Goal: Task Accomplishment & Management: Use online tool/utility

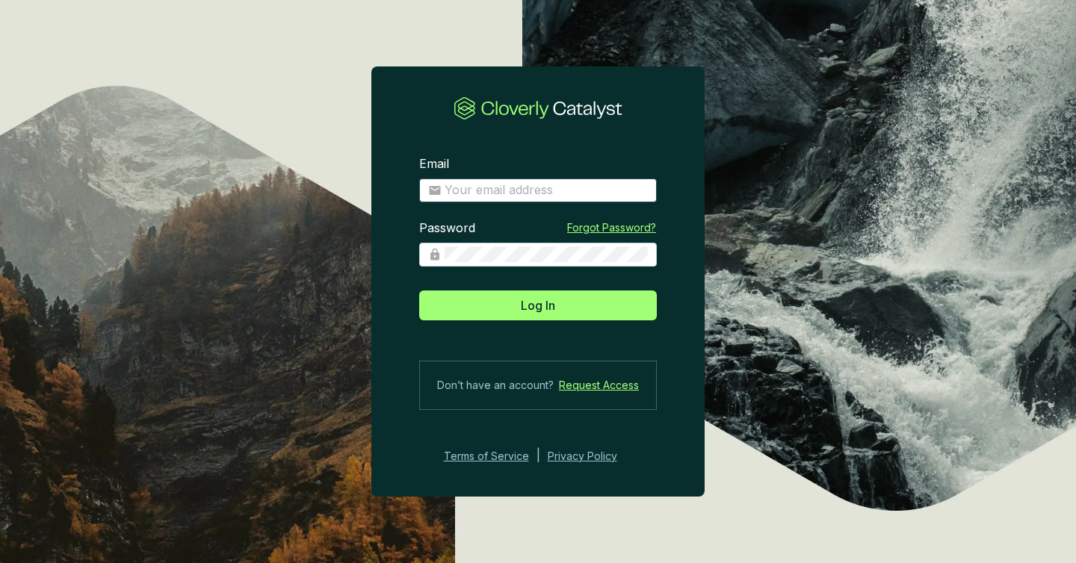
click at [481, 181] on span at bounding box center [538, 191] width 238 height 24
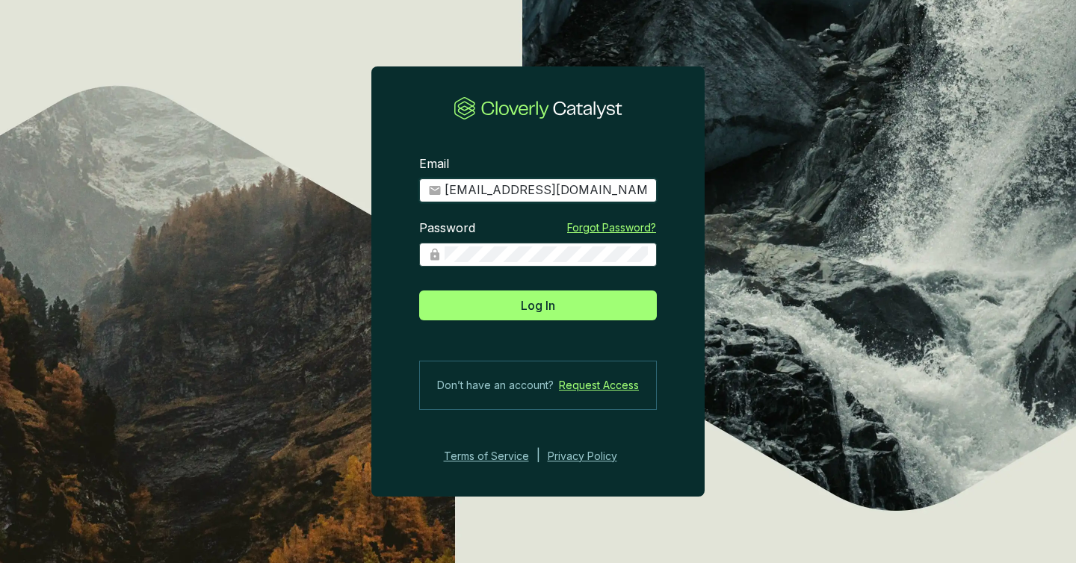
type input "[EMAIL_ADDRESS][DOMAIN_NAME]"
click at [419, 291] on button "Log In" at bounding box center [538, 306] width 238 height 30
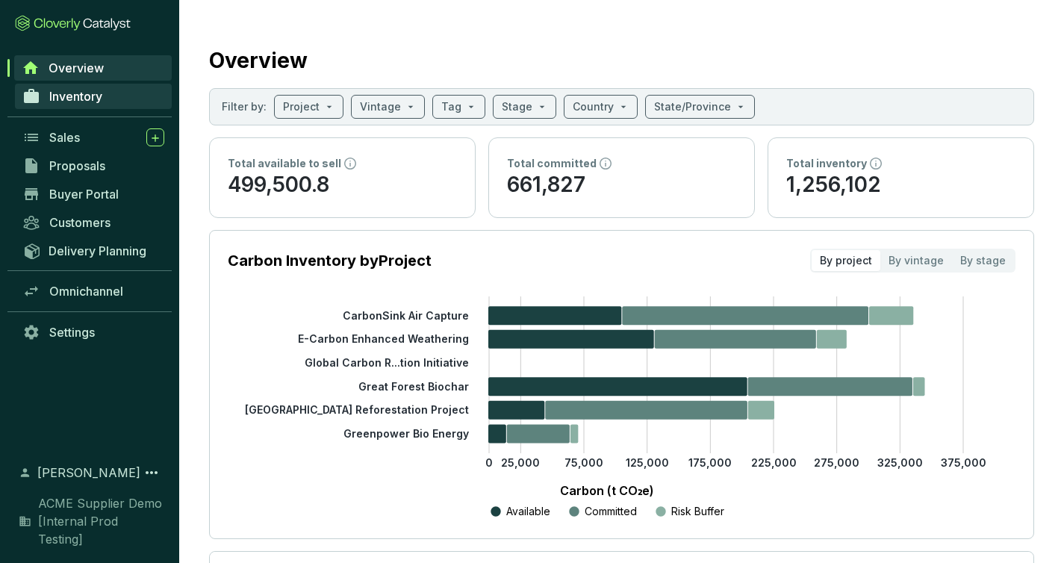
click at [78, 96] on span "Inventory" at bounding box center [75, 96] width 53 height 15
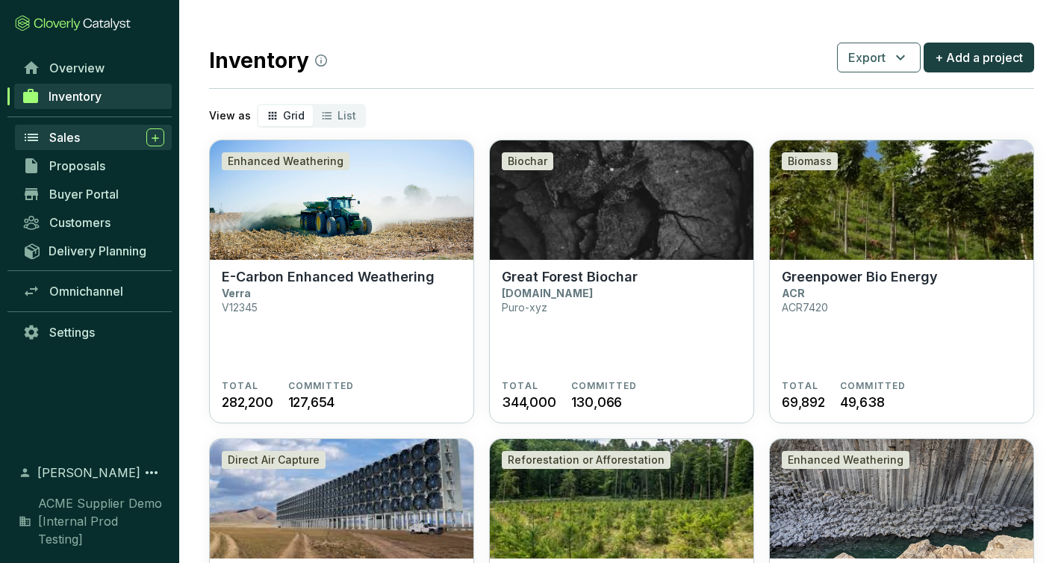
click at [72, 140] on span "Sales" at bounding box center [64, 137] width 31 height 15
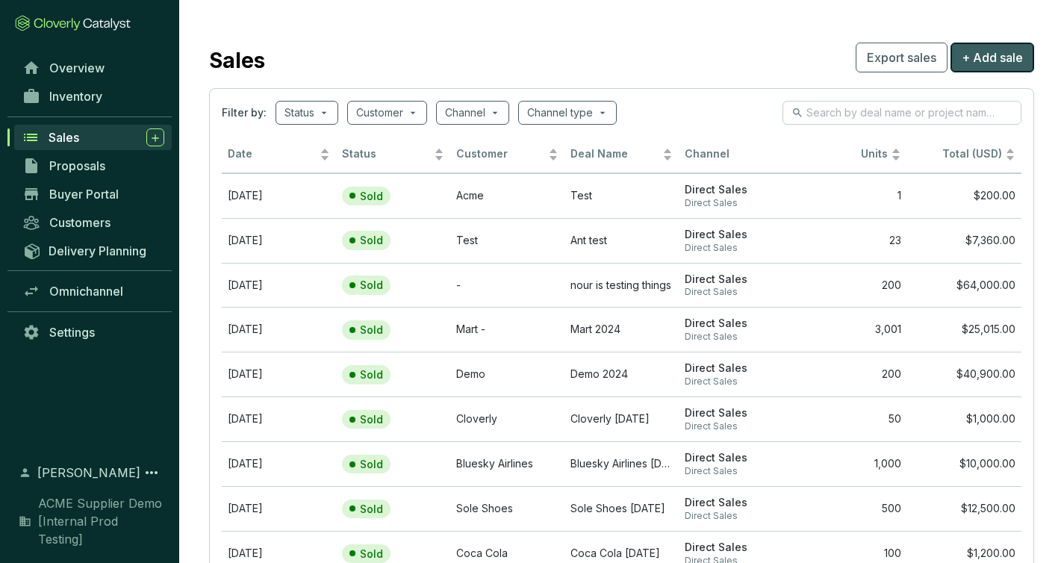
click at [1002, 53] on span "+ Add sale" at bounding box center [992, 58] width 61 height 18
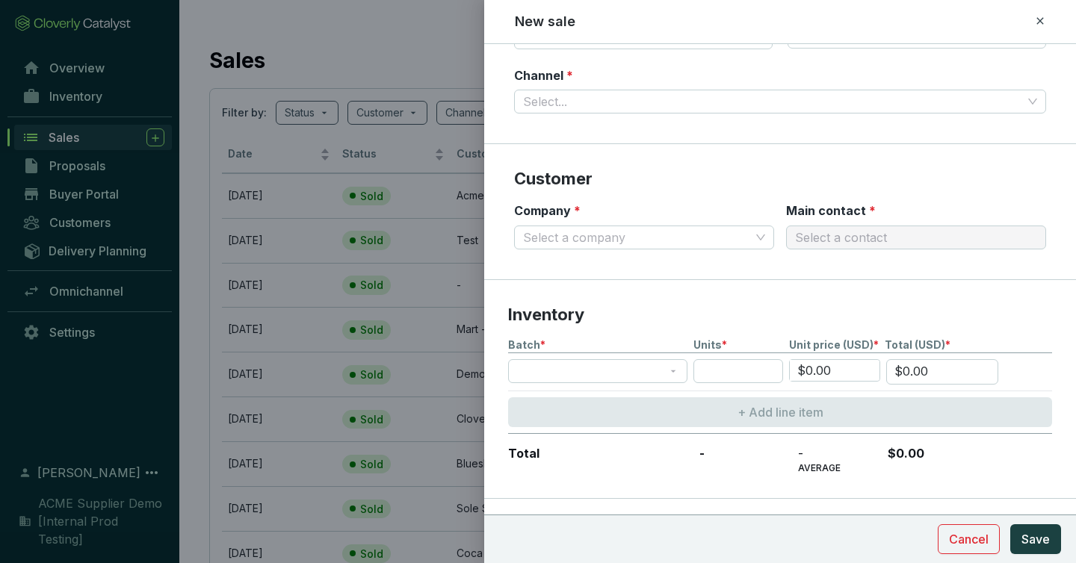
scroll to position [169, 0]
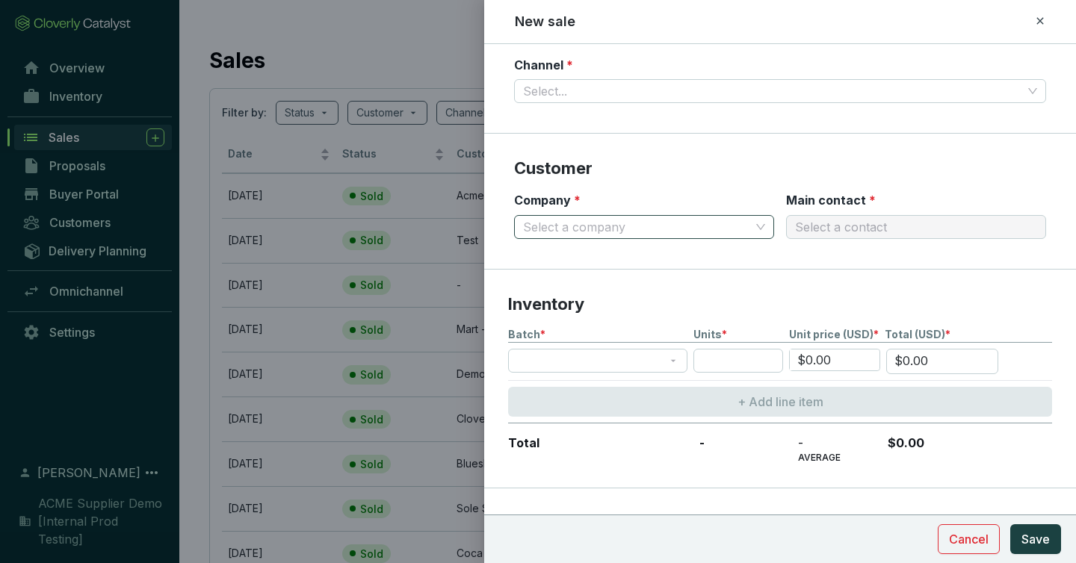
click at [709, 216] on input "Company *" at bounding box center [636, 227] width 227 height 22
